Goal: Information Seeking & Learning: Learn about a topic

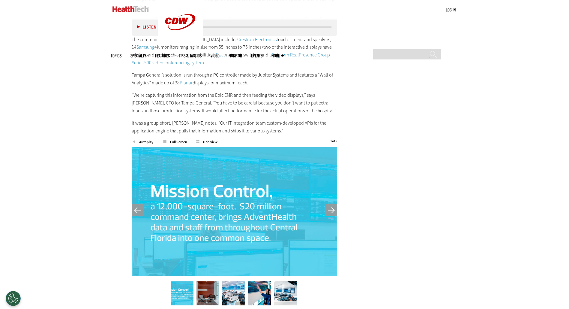
scroll to position [1440, 0]
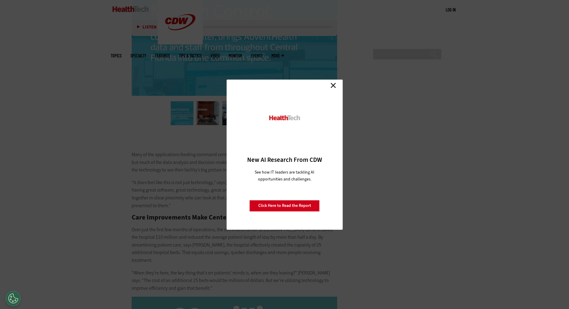
click at [332, 81] on link "Close" at bounding box center [333, 85] width 9 height 9
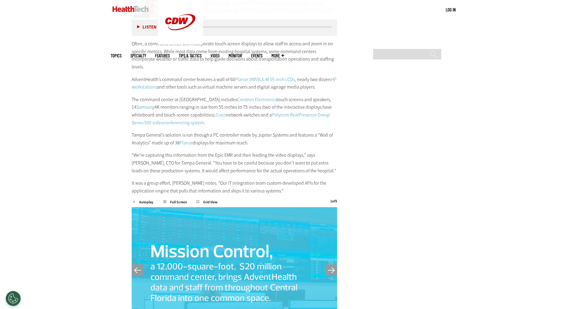
scroll to position [1110, 0]
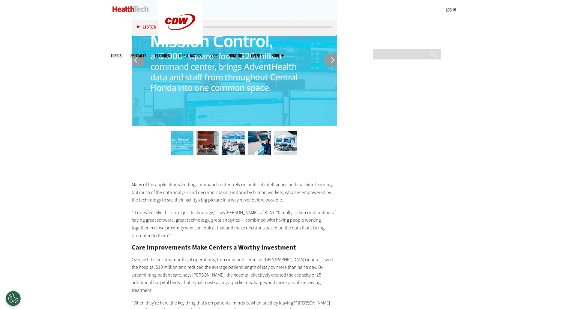
scroll to position [1440, 0]
